Goal: Task Accomplishment & Management: Use online tool/utility

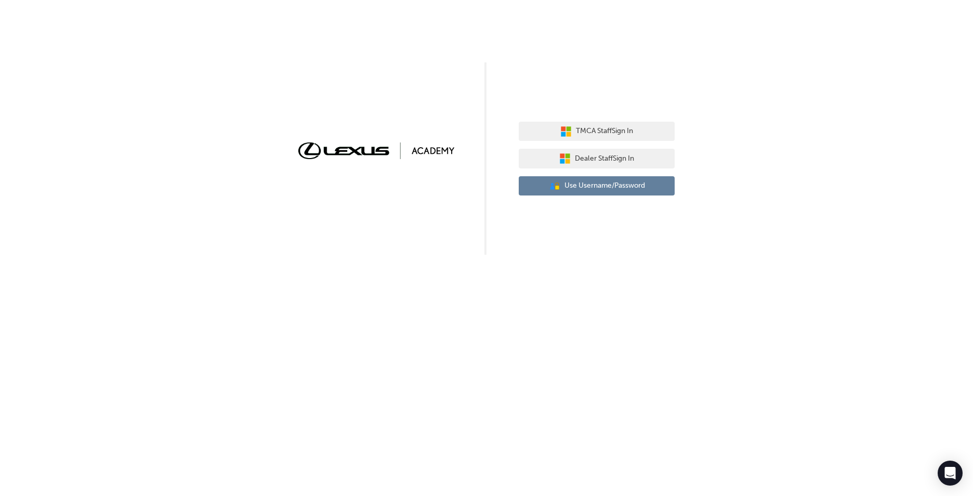
click at [636, 190] on span "Use Username/Password" at bounding box center [604, 186] width 81 height 12
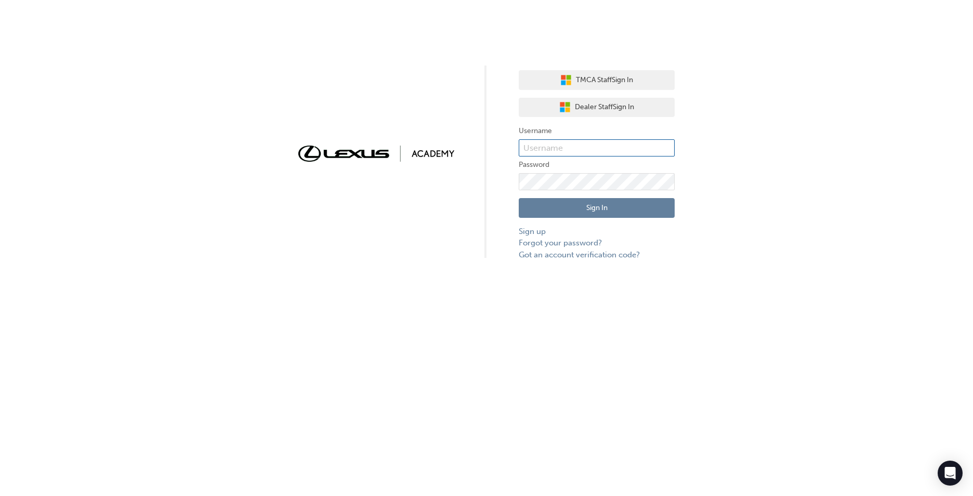
click at [559, 145] on input "text" at bounding box center [597, 148] width 156 height 18
click at [794, 147] on div "TMCA Staff Sign In Dealer Staff Sign In Username Password Sign In Sign up Forgo…" at bounding box center [486, 130] width 973 height 260
